Goal: Information Seeking & Learning: Learn about a topic

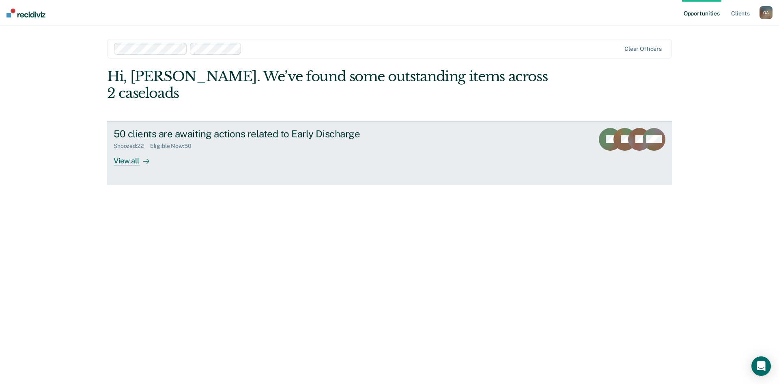
click at [121, 161] on div "View all" at bounding box center [136, 157] width 45 height 16
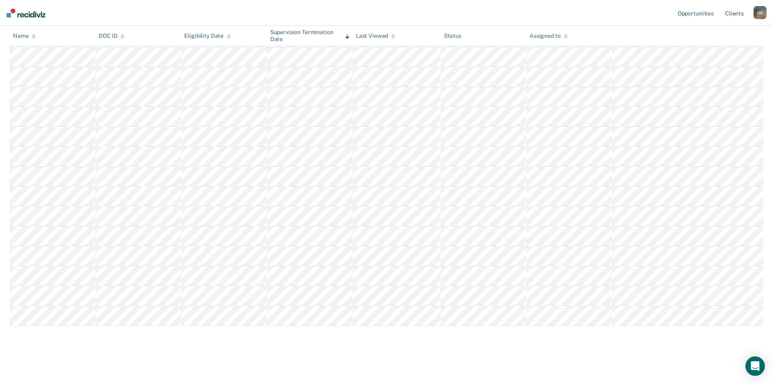
scroll to position [126, 0]
